Goal: Find specific page/section: Find specific page/section

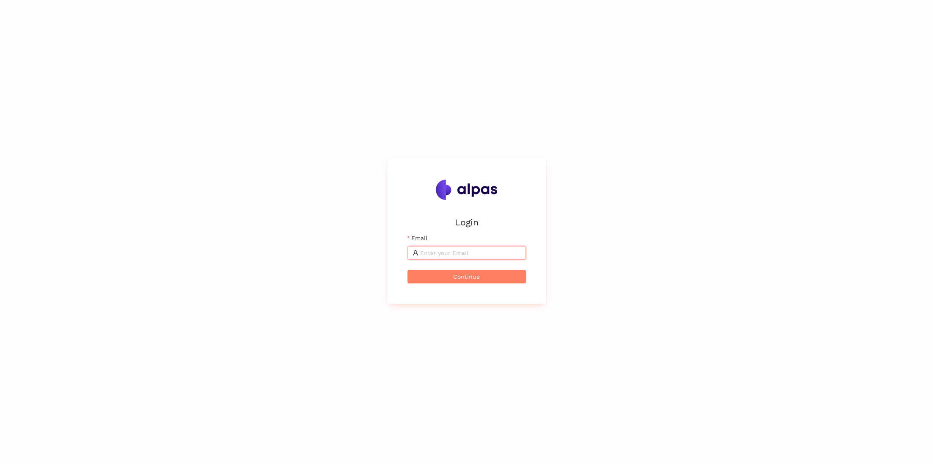
click at [476, 250] on input "Email" at bounding box center [470, 252] width 101 height 9
type input "henri.huselstein@alpas.ai"
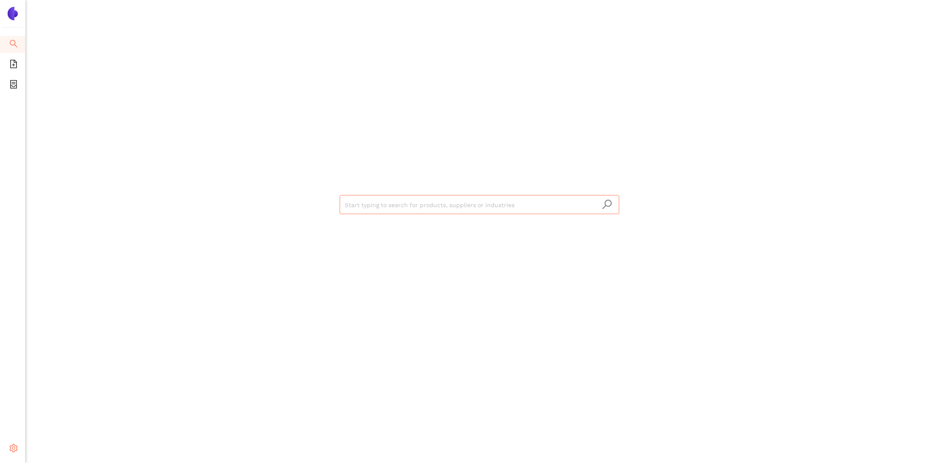
click at [16, 444] on icon "setting" at bounding box center [13, 448] width 8 height 8
click at [63, 391] on li "Internal Area" at bounding box center [60, 387] width 70 height 17
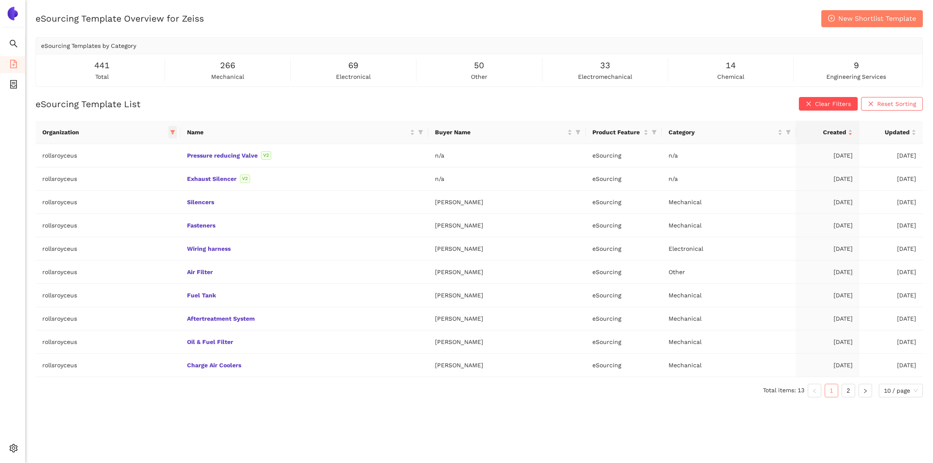
click at [170, 134] on icon "filter" at bounding box center [172, 132] width 5 height 5
click at [141, 154] on span at bounding box center [122, 150] width 89 height 14
type input "zei"
click at [113, 167] on span "zeiss" at bounding box center [107, 168] width 17 height 7
checkbox input "true"
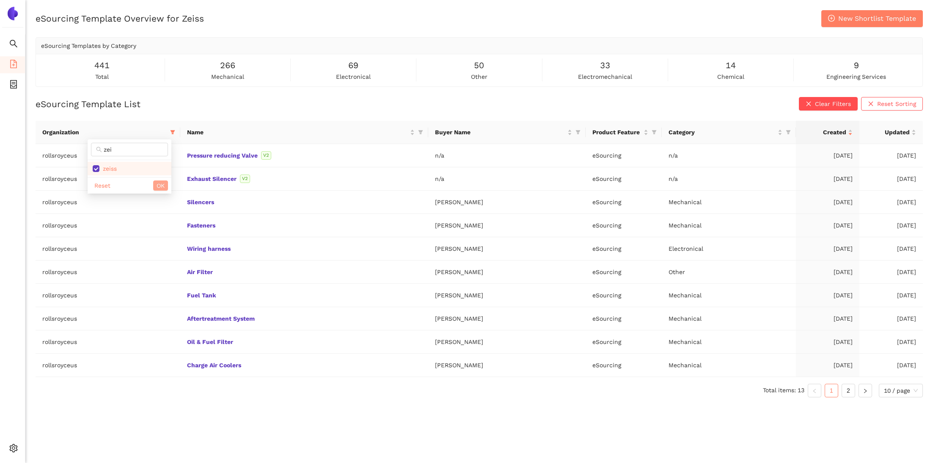
click at [164, 181] on span "OK" at bounding box center [161, 185] width 8 height 9
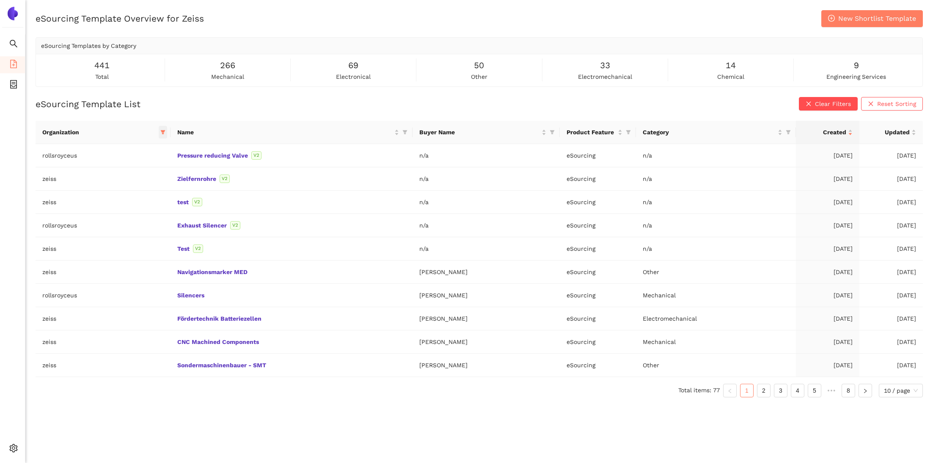
click at [162, 136] on span at bounding box center [163, 132] width 8 height 13
click at [114, 176] on span "rollsroyceus" at bounding box center [102, 172] width 38 height 7
checkbox input "false"
click at [150, 278] on button "OK" at bounding box center [156, 280] width 15 height 10
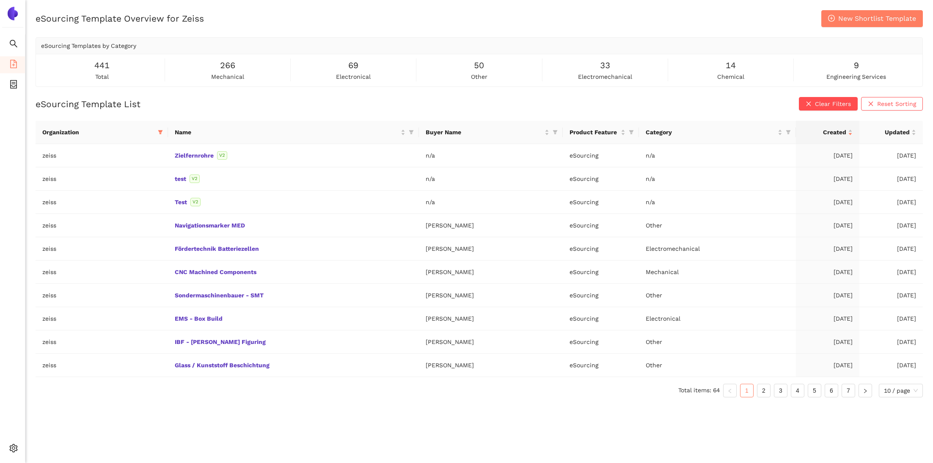
click at [166, 416] on div "eSourcing Template Overview for Zeiss New Shortlist Template eSourcing Template…" at bounding box center [479, 241] width 908 height 463
click at [849, 390] on link "7" at bounding box center [848, 390] width 13 height 13
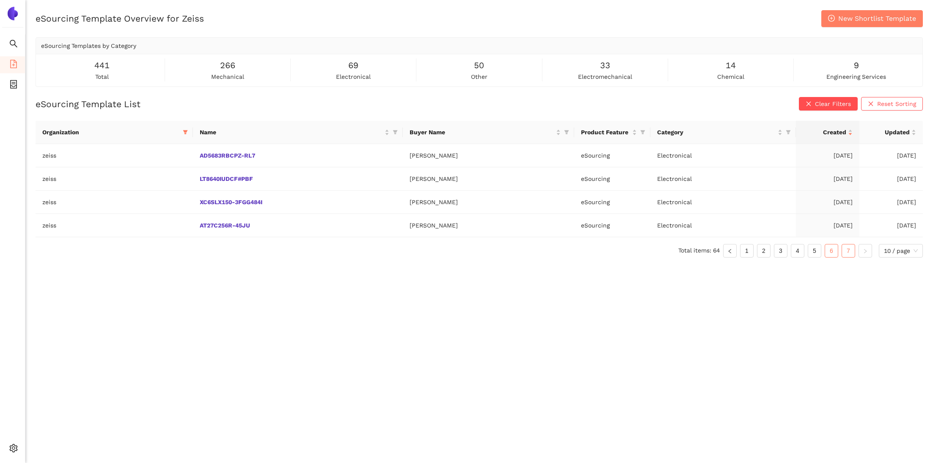
click at [831, 249] on link "6" at bounding box center [831, 250] width 13 height 13
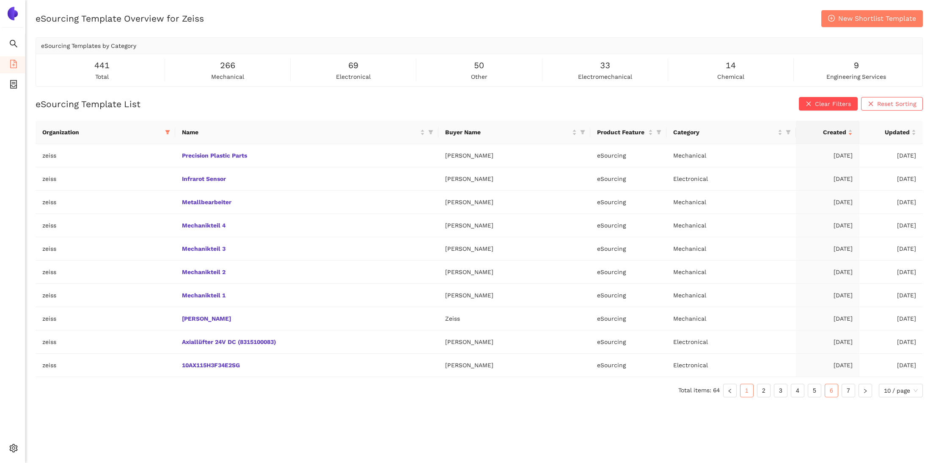
click at [750, 387] on link "1" at bounding box center [747, 390] width 13 height 13
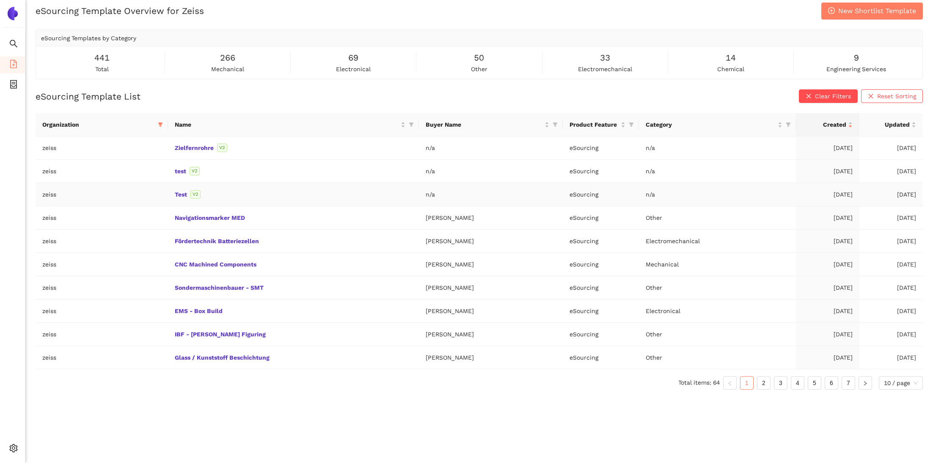
scroll to position [0, 0]
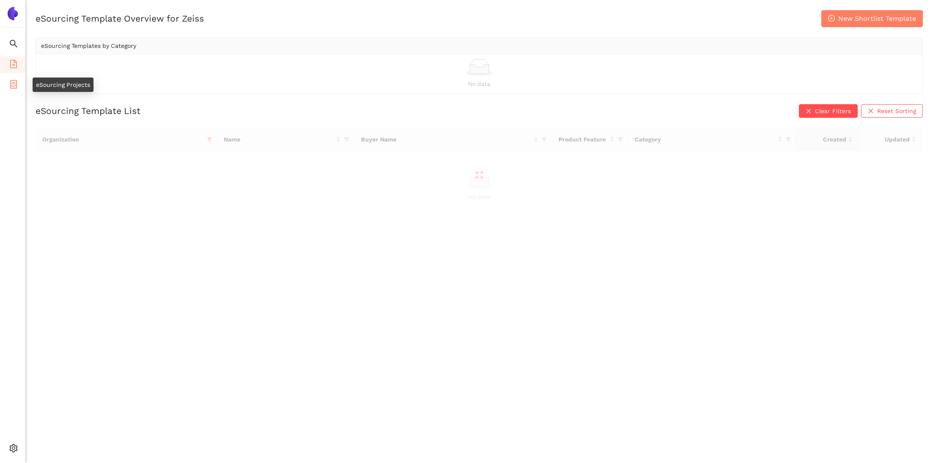
click at [14, 82] on icon "container" at bounding box center [13, 84] width 8 height 8
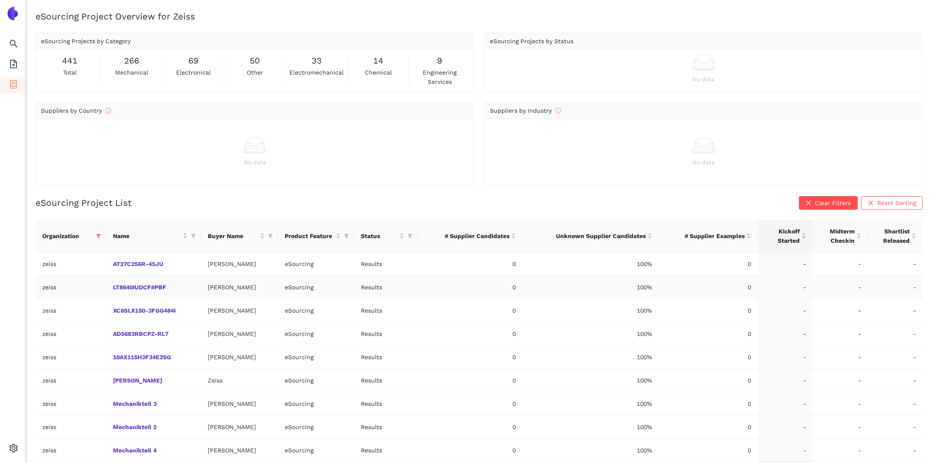
scroll to position [47, 0]
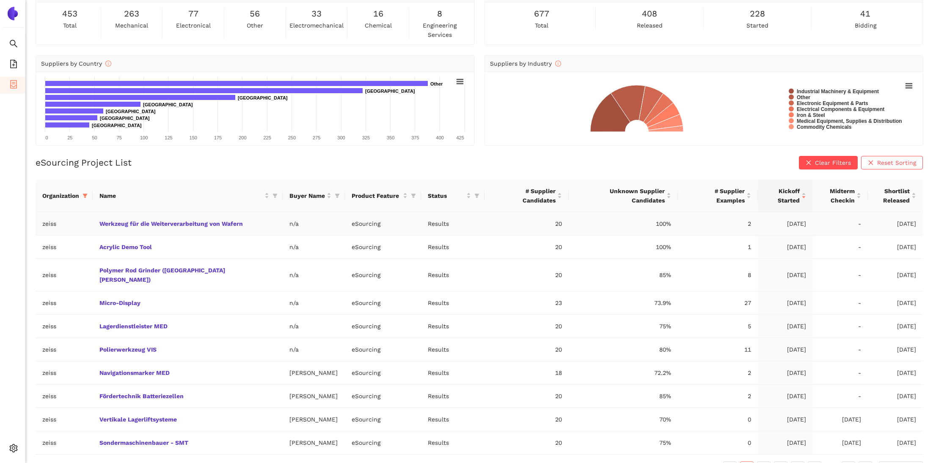
click at [202, 218] on td "Werkzeug für die Weiterverarbeitung von Wafern" at bounding box center [188, 223] width 190 height 23
click at [0, 0] on link "Werkzeug für die Weiterverarbeitung von Wafern" at bounding box center [0, 0] width 0 height 0
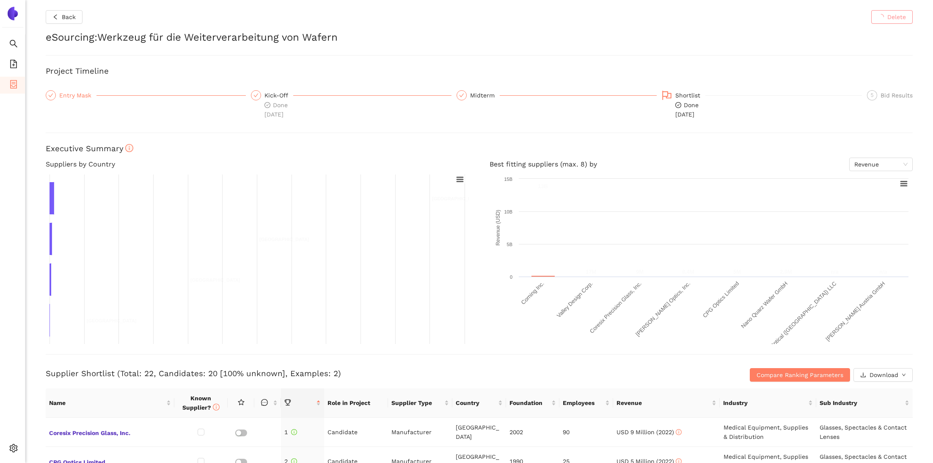
click at [69, 95] on div "Entry Mask" at bounding box center [77, 95] width 37 height 10
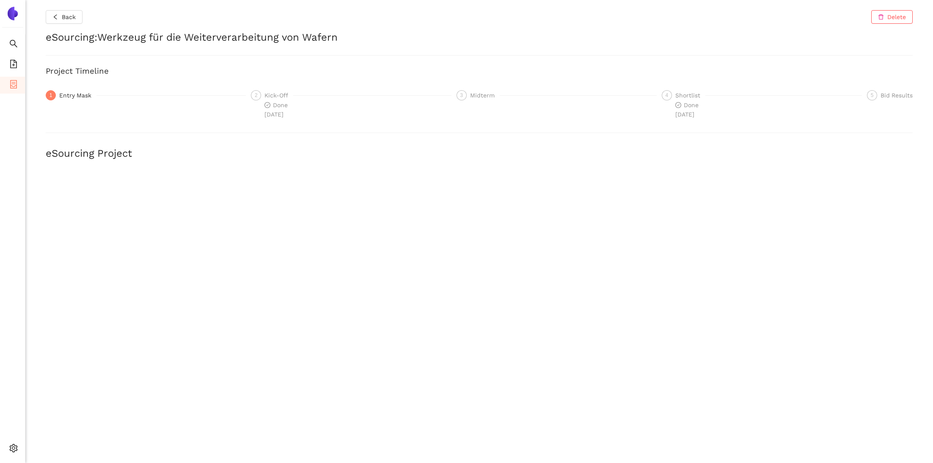
scroll to position [33, 0]
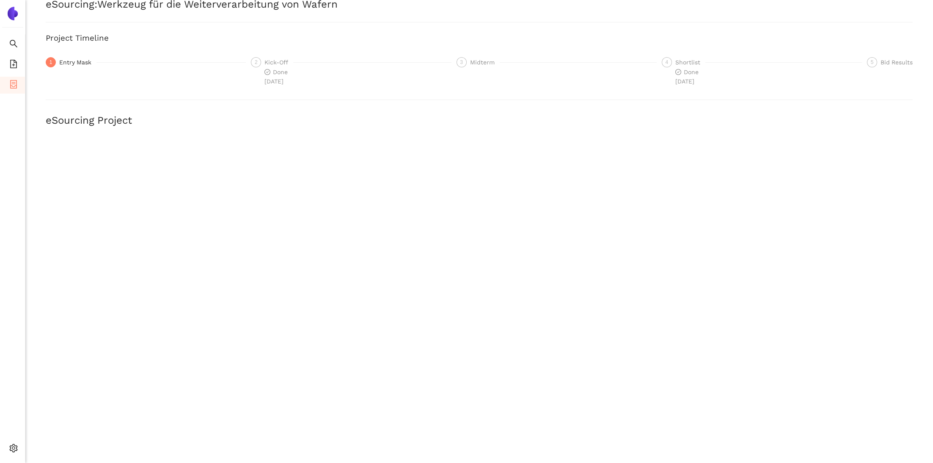
click at [294, 119] on h2 "eSourcing Project" at bounding box center [479, 120] width 867 height 14
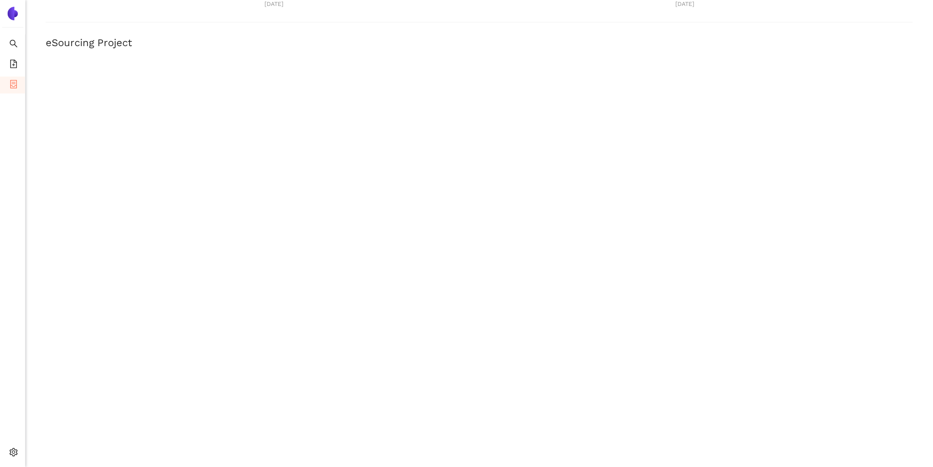
scroll to position [117, 0]
